Goal: Transaction & Acquisition: Purchase product/service

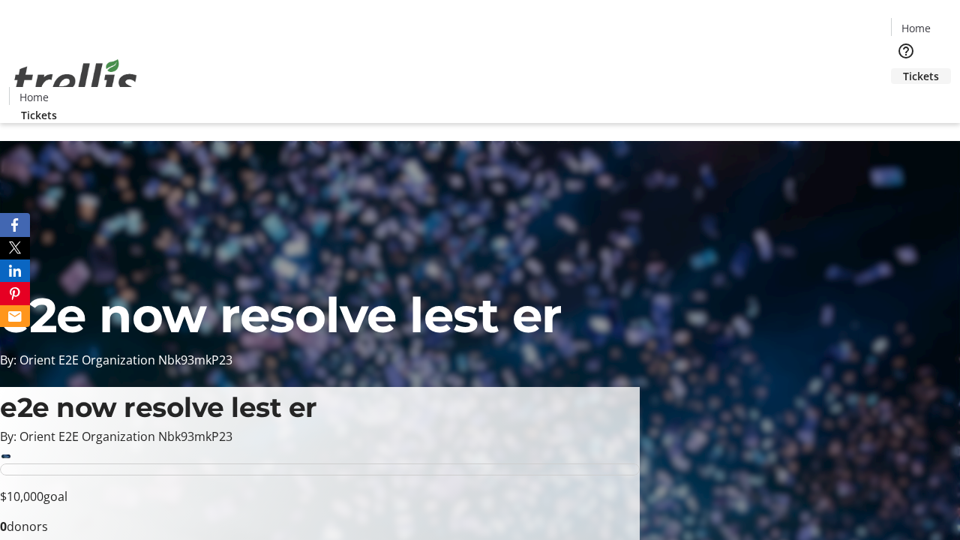
click at [903, 68] on span "Tickets" at bounding box center [921, 76] width 36 height 16
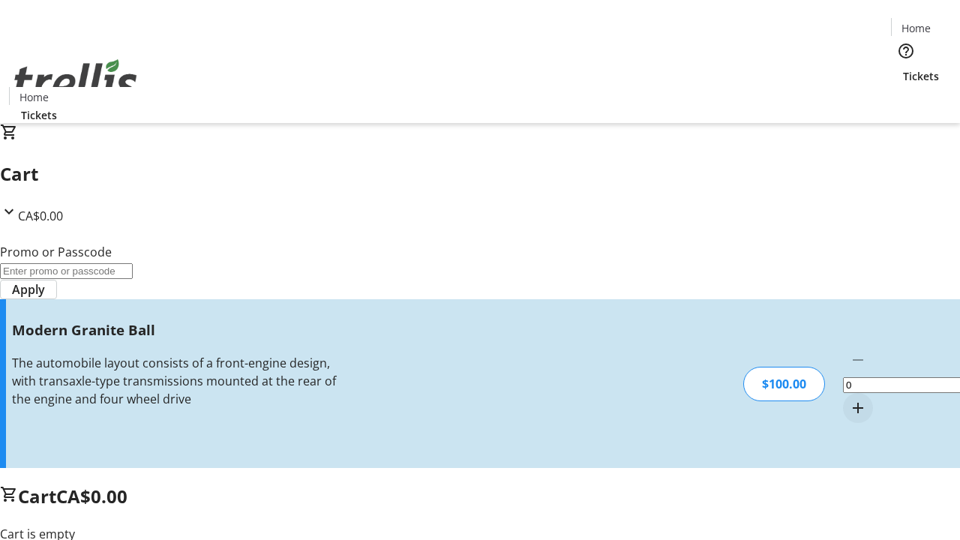
click at [849, 399] on mat-icon "Increment by one" at bounding box center [858, 408] width 18 height 18
type input "1"
type input "FREE"
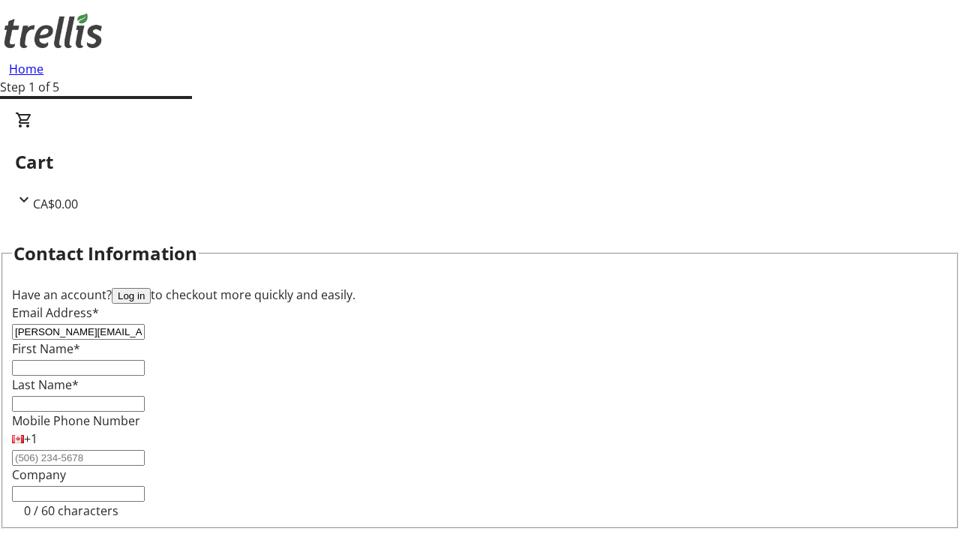
type input "[PERSON_NAME][EMAIL_ADDRESS][DOMAIN_NAME]"
type input "[PERSON_NAME]"
